Goal: Transaction & Acquisition: Purchase product/service

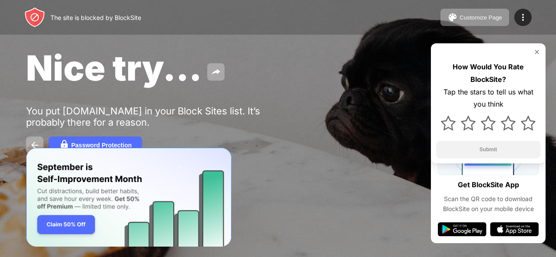
click at [69, 222] on img "Banner Message" at bounding box center [128, 197] width 205 height 99
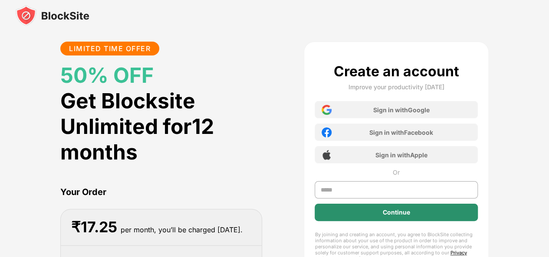
click at [397, 213] on div "Continue" at bounding box center [396, 212] width 27 height 7
